Goal: Information Seeking & Learning: Learn about a topic

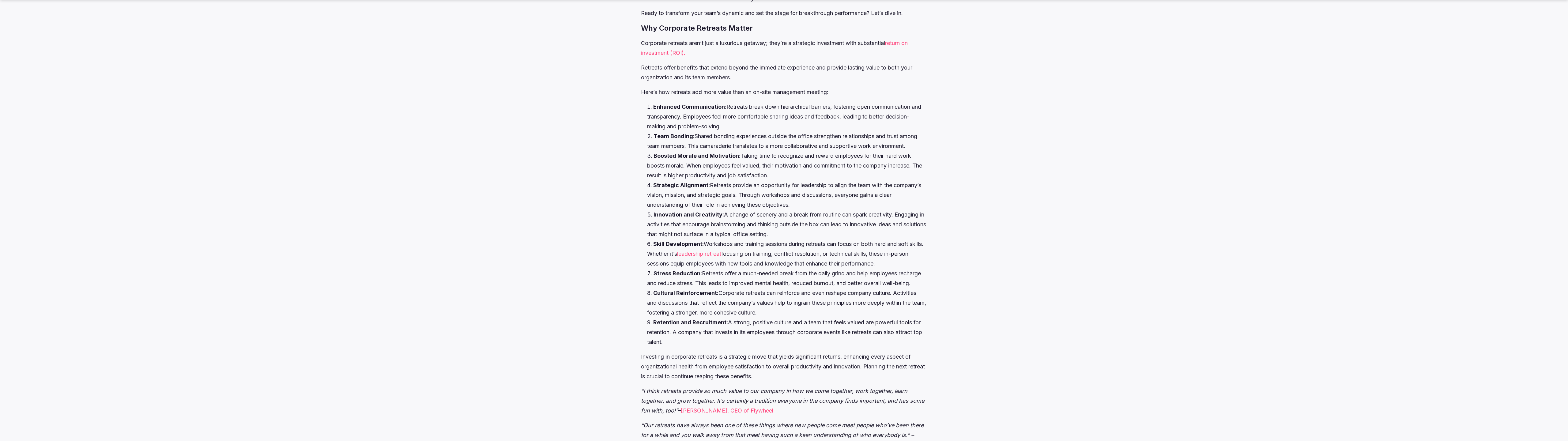
scroll to position [837, 0]
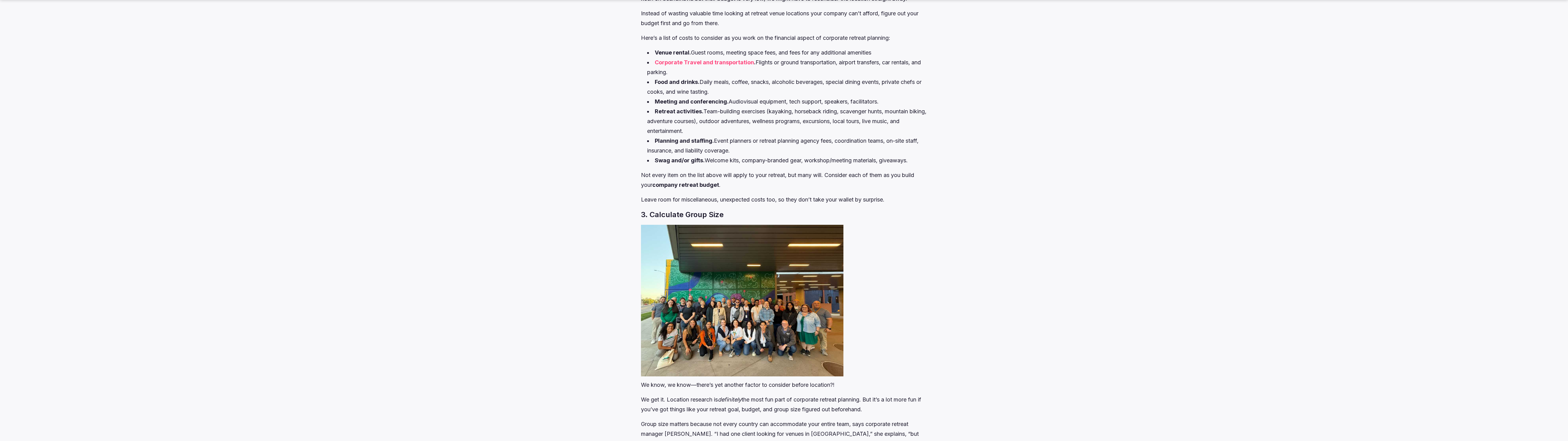
scroll to position [1693, 0]
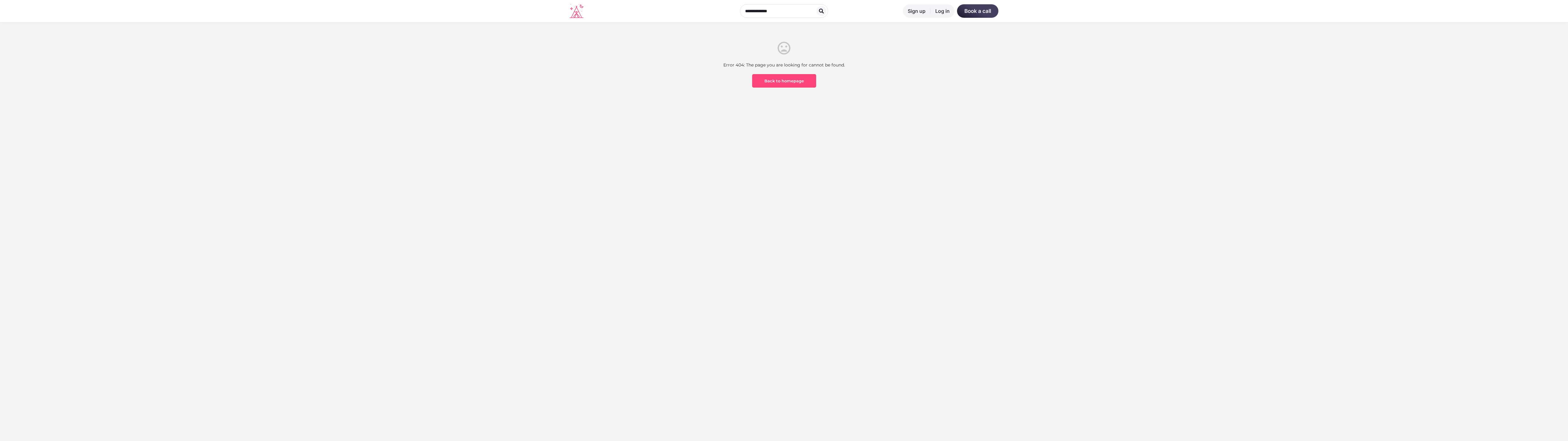
scroll to position [180, 0]
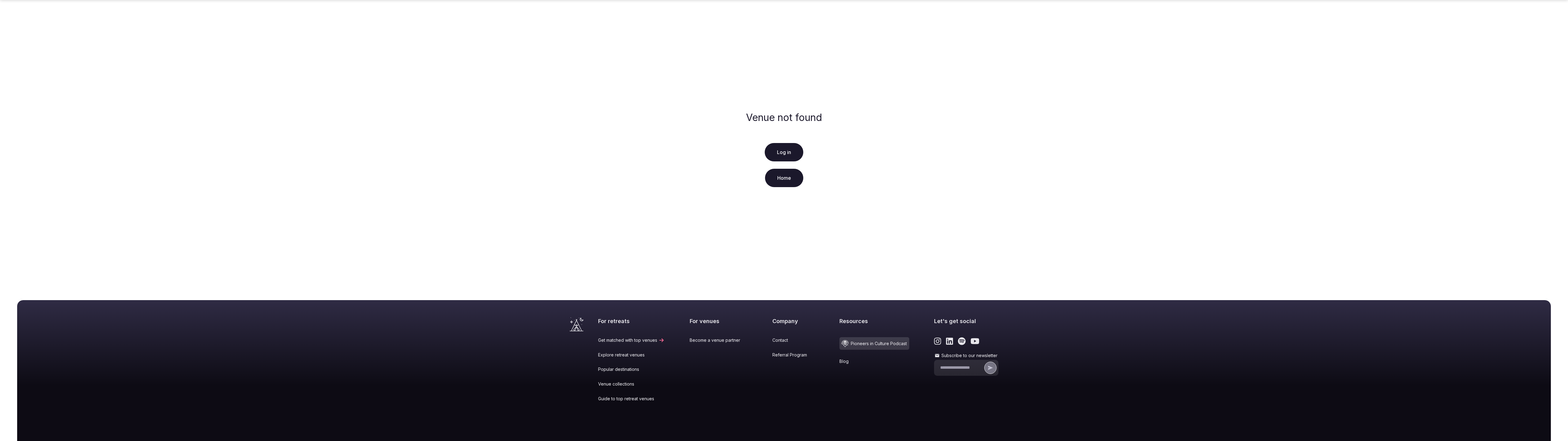
scroll to position [47, 0]
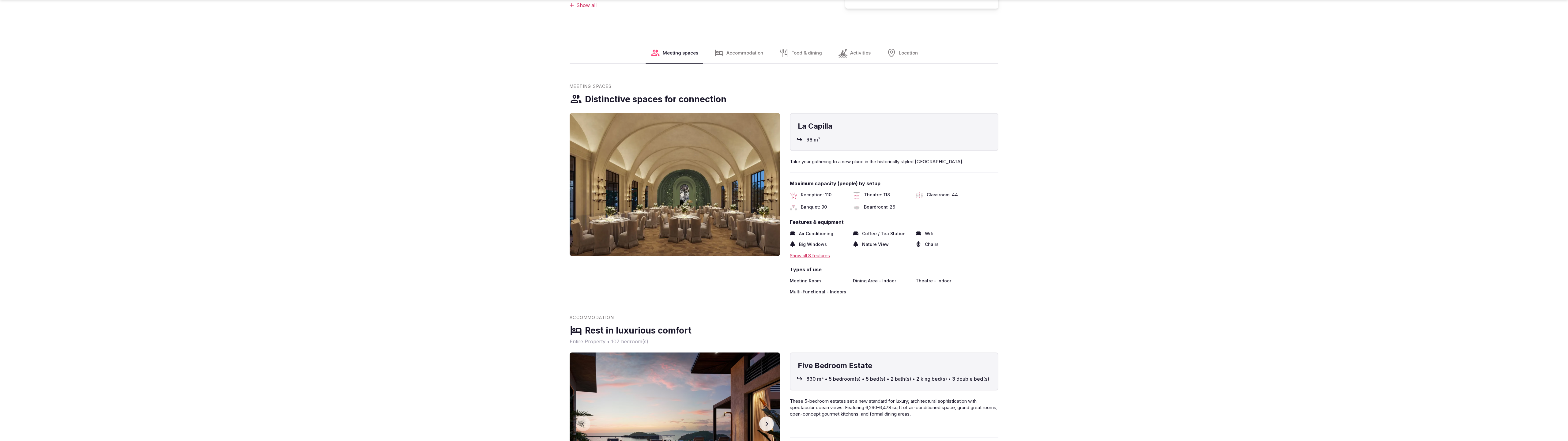
scroll to position [837, 0]
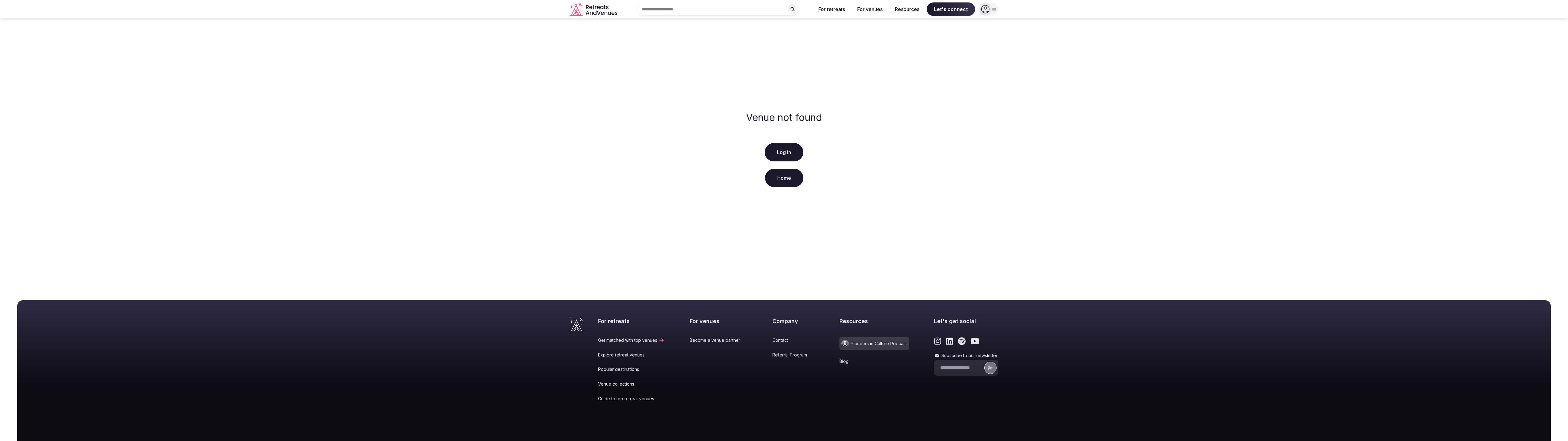
scroll to position [47, 0]
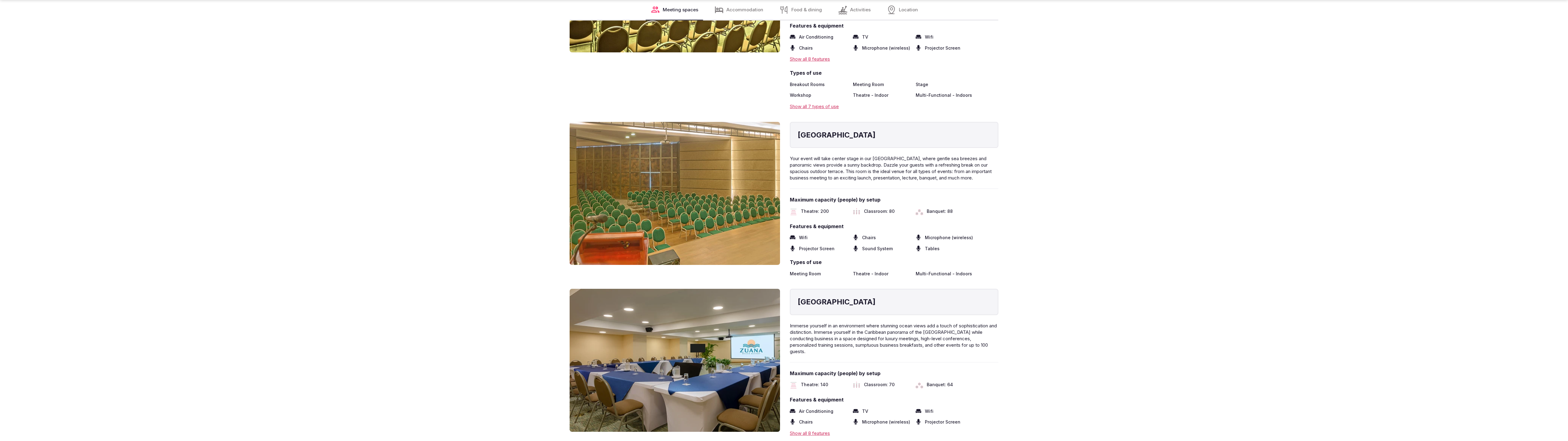
scroll to position [1242, 0]
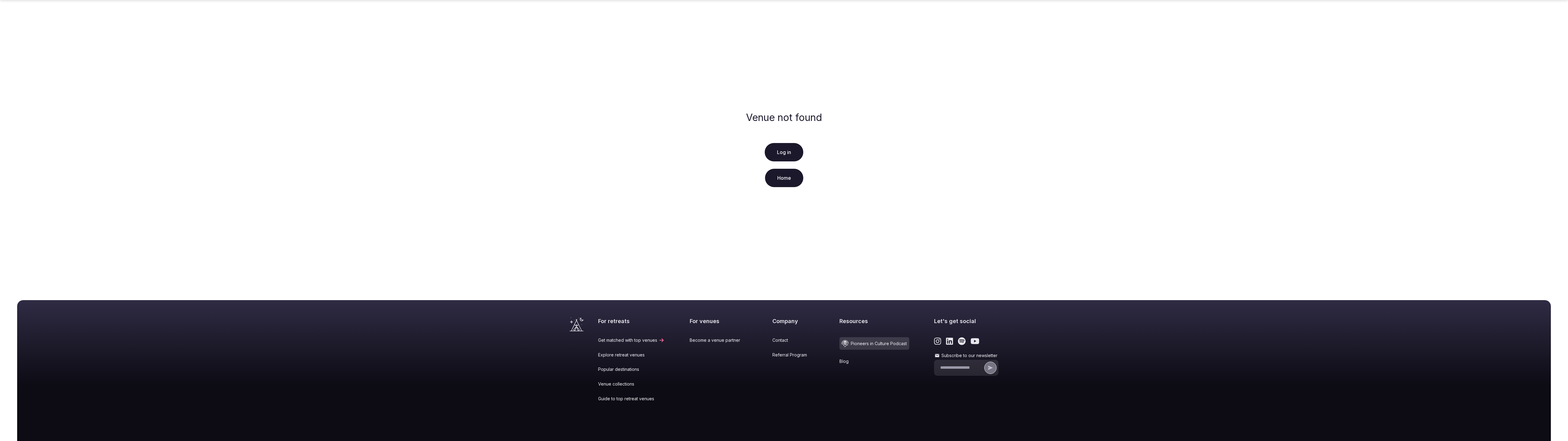
scroll to position [47, 0]
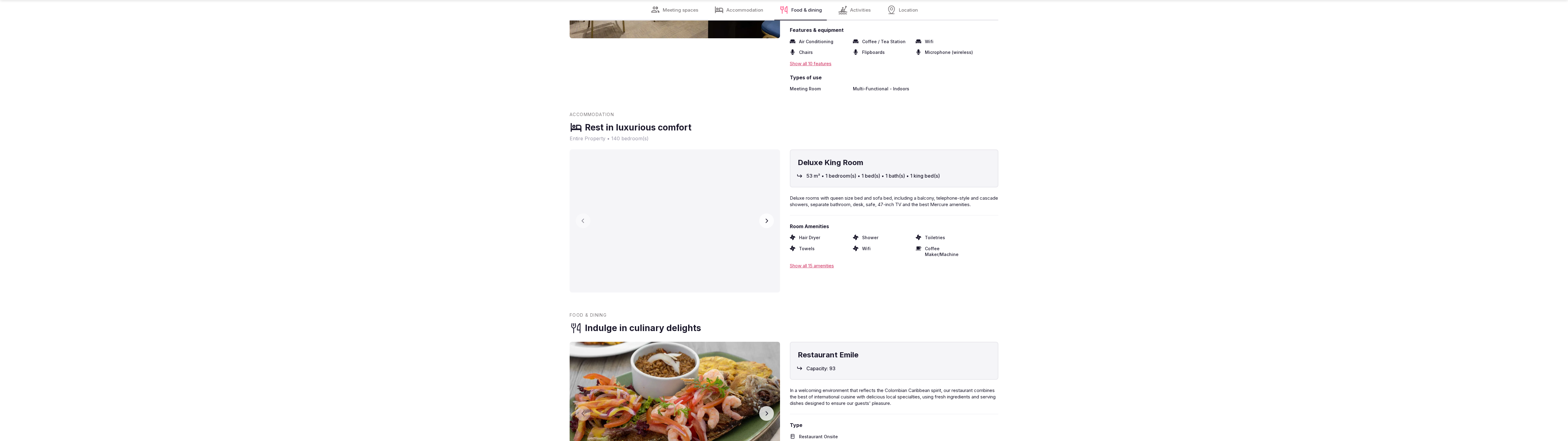
scroll to position [1244, 0]
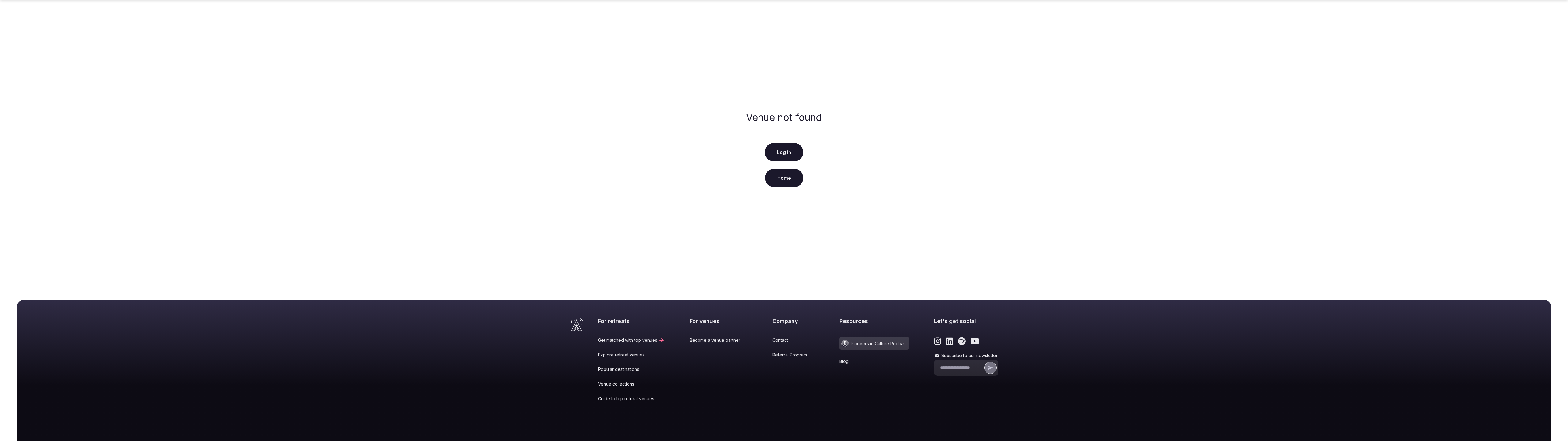
scroll to position [47, 0]
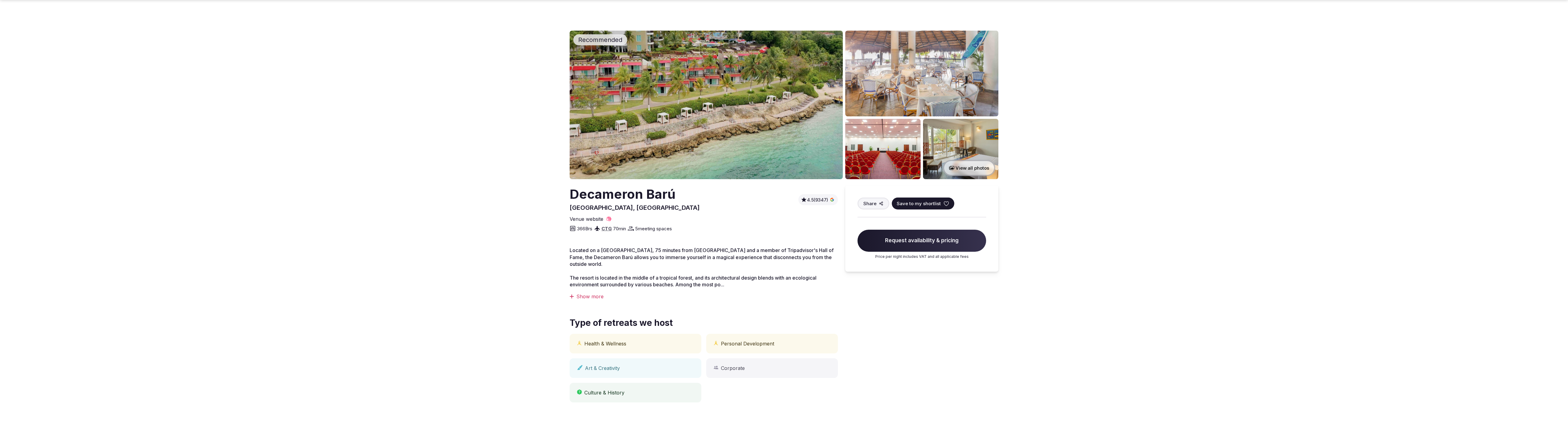
scroll to position [837, 0]
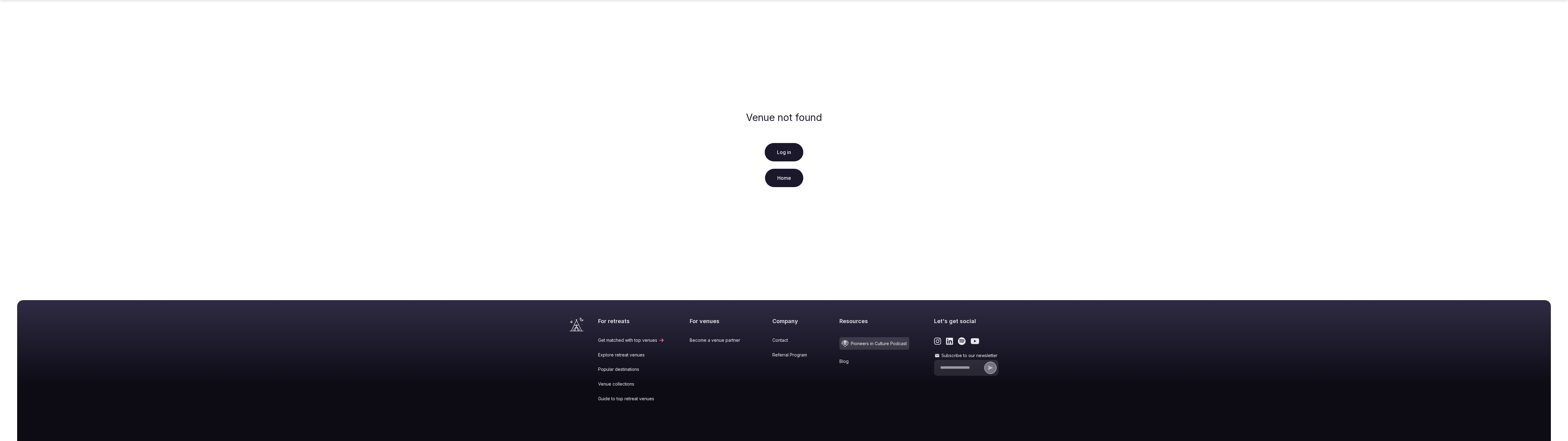
scroll to position [47, 0]
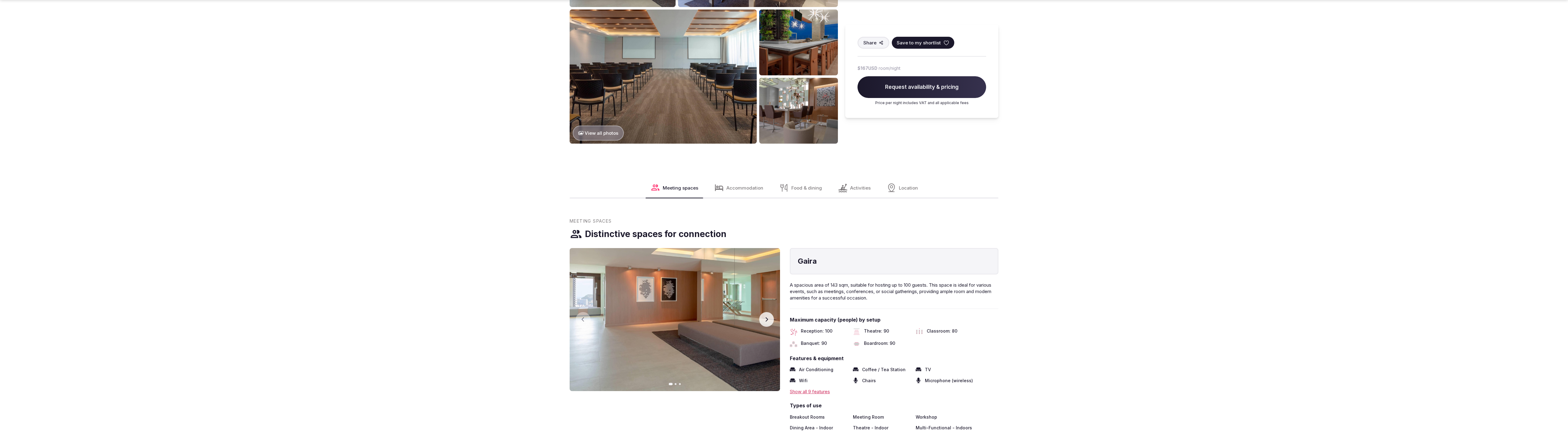
scroll to position [837, 0]
